Goal: Task Accomplishment & Management: Manage account settings

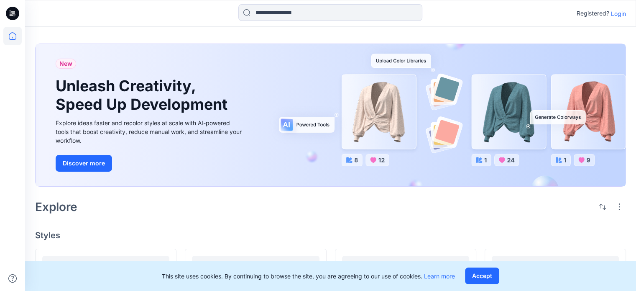
click at [618, 15] on p "Login" at bounding box center [618, 13] width 15 height 9
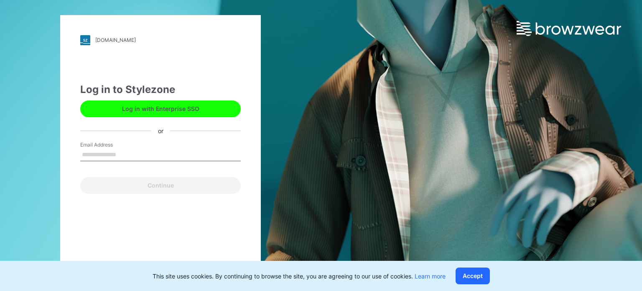
click at [105, 156] on input "Email Address" at bounding box center [160, 154] width 161 height 13
type input "**********"
click at [80, 177] on button "Continue" at bounding box center [160, 185] width 161 height 17
